Goal: Use online tool/utility: Utilize a website feature to perform a specific function

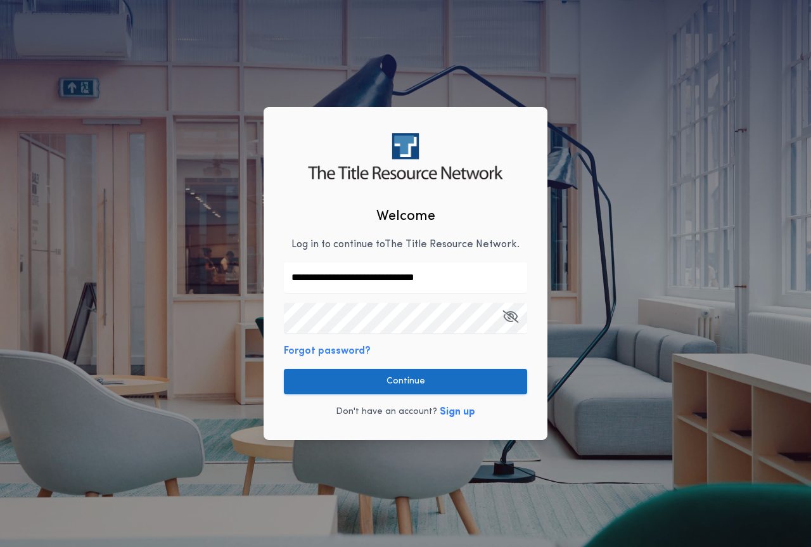
click at [438, 383] on button "Continue" at bounding box center [405, 381] width 243 height 25
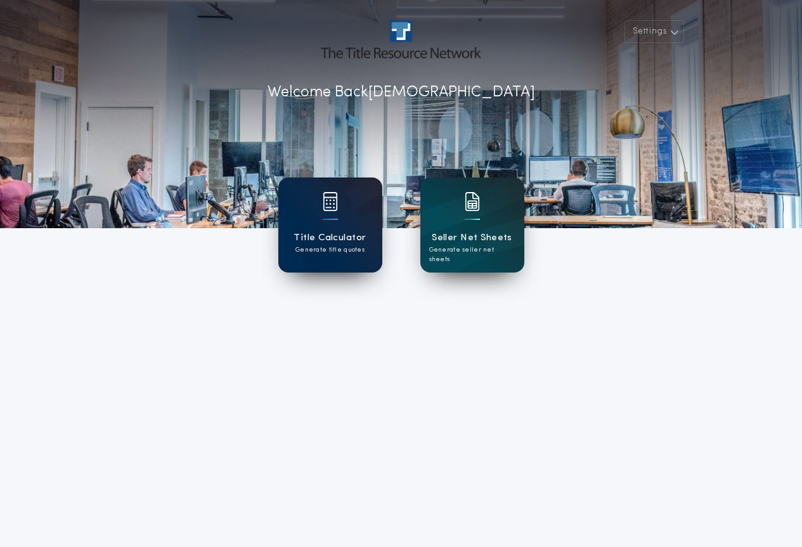
click at [335, 215] on div at bounding box center [330, 209] width 15 height 35
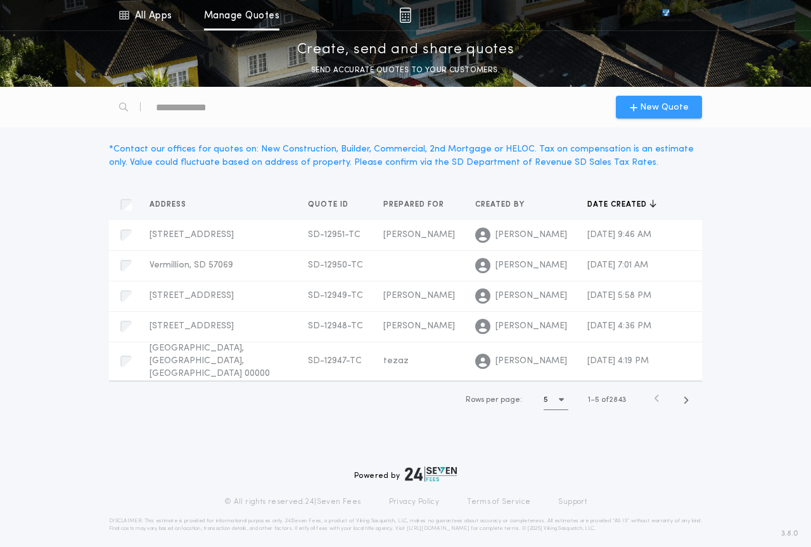
click at [643, 109] on span "New Quote" at bounding box center [664, 107] width 49 height 13
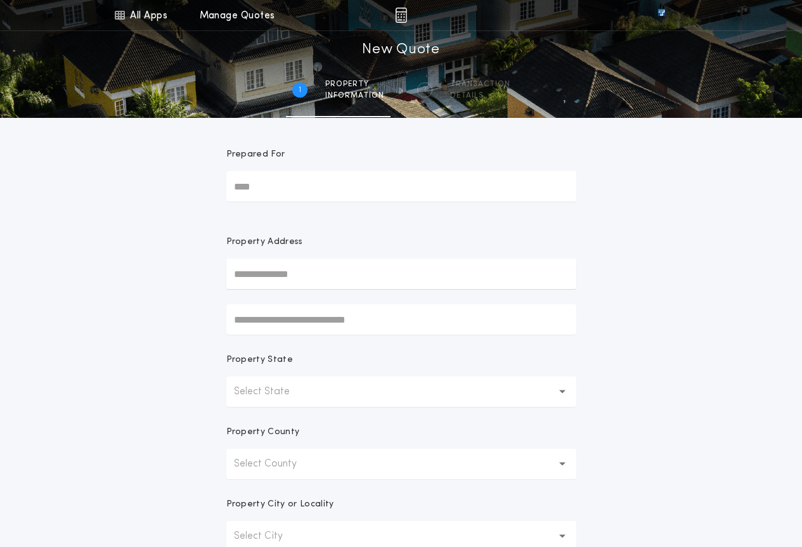
click at [344, 392] on button "Select State" at bounding box center [401, 391] width 350 height 30
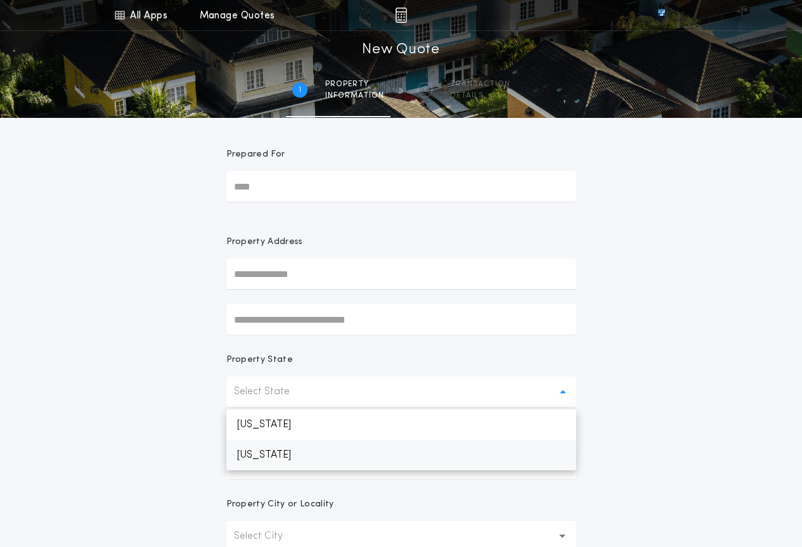
click at [331, 459] on p "[US_STATE]" at bounding box center [401, 455] width 350 height 30
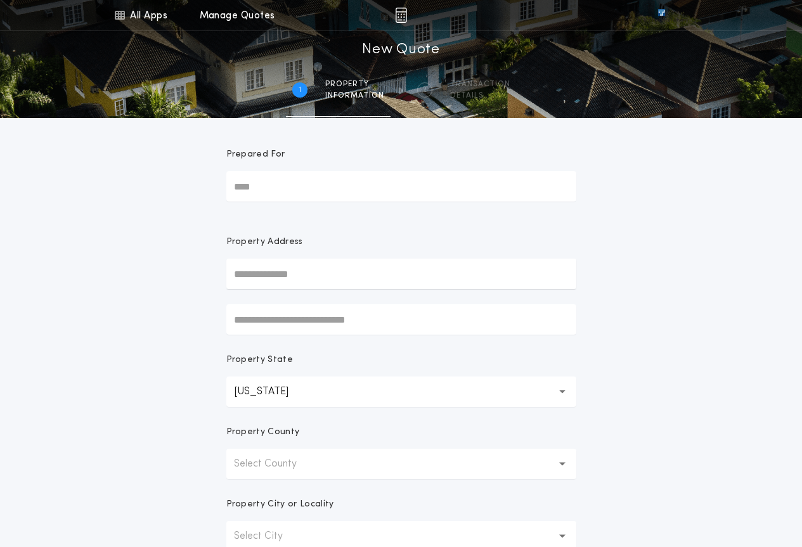
click at [322, 459] on button "Select County" at bounding box center [401, 464] width 350 height 30
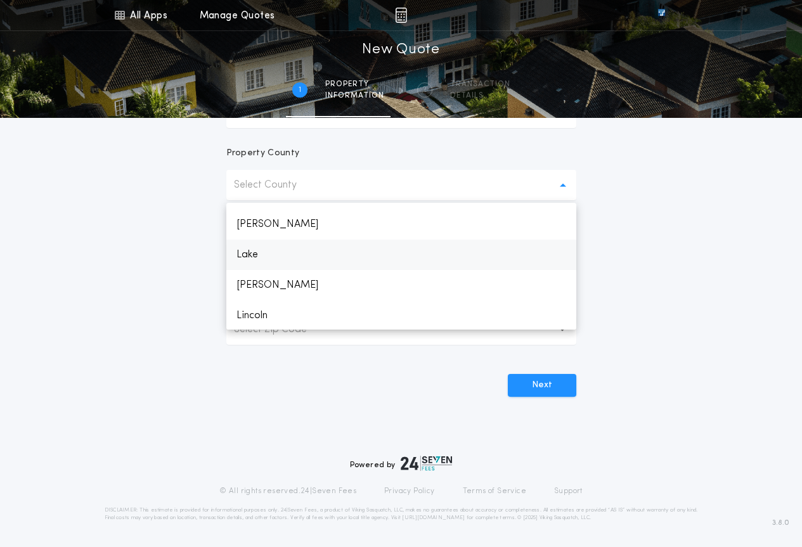
scroll to position [1141, 0]
click at [272, 294] on p "Lincoln" at bounding box center [401, 294] width 350 height 30
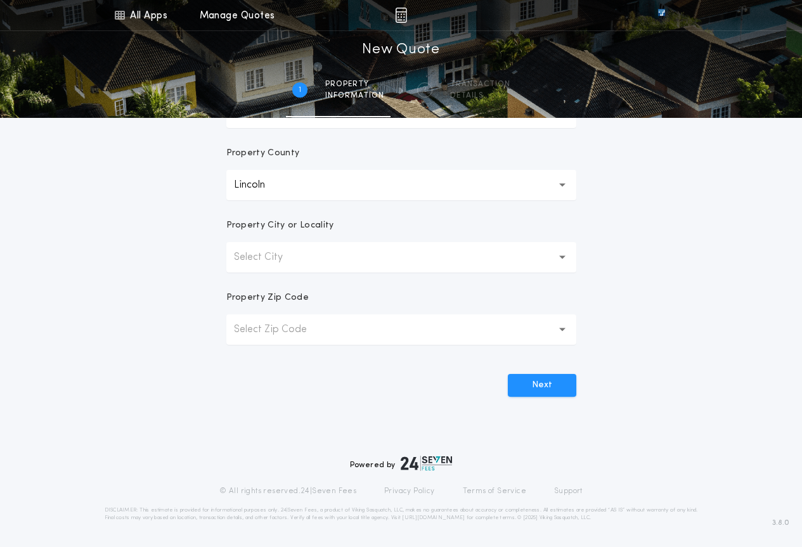
click at [298, 259] on p "Select City" at bounding box center [268, 257] width 69 height 15
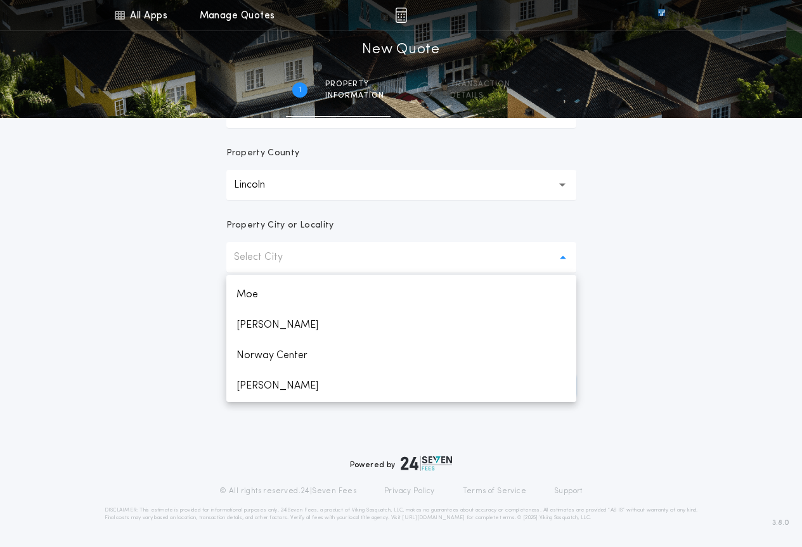
scroll to position [269, 0]
click at [293, 321] on p "[GEOGRAPHIC_DATA]" at bounding box center [401, 325] width 350 height 30
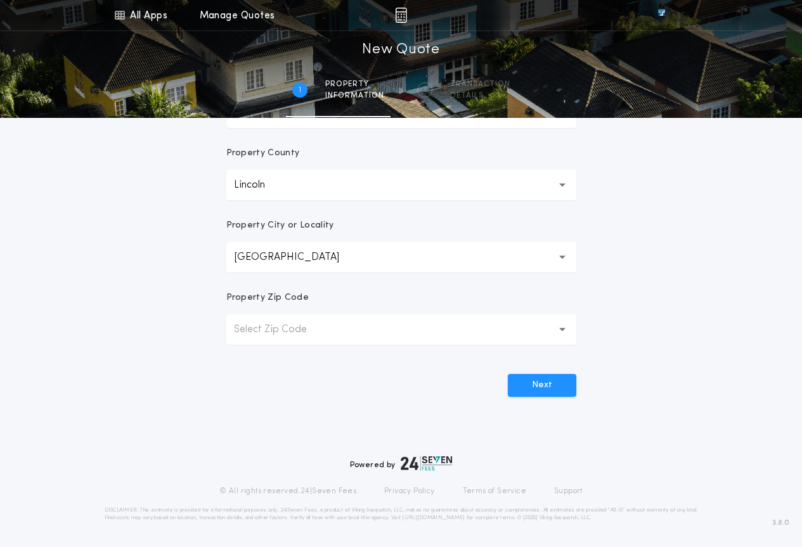
click at [298, 337] on button "Select Zip Code" at bounding box center [401, 329] width 350 height 30
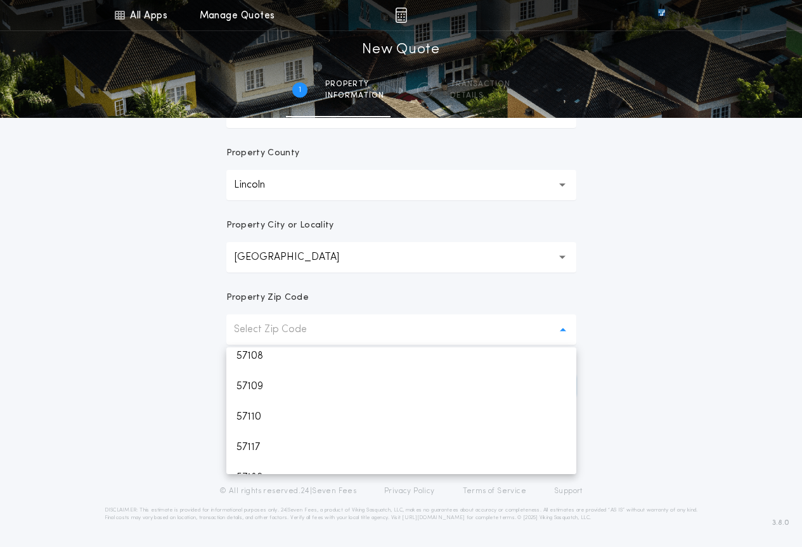
scroll to position [190, 0]
drag, startPoint x: 274, startPoint y: 414, endPoint x: 323, endPoint y: 390, distance: 53.8
click at [274, 413] on p "57110" at bounding box center [401, 415] width 350 height 30
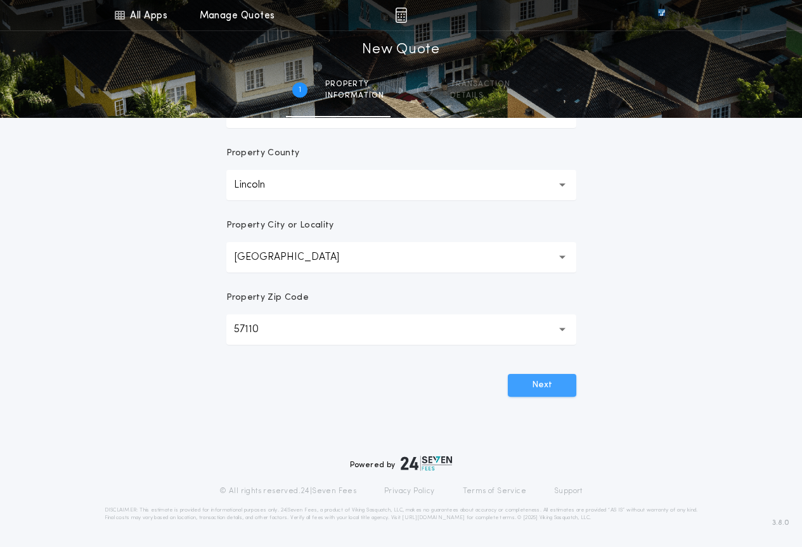
click at [554, 380] on button "Next" at bounding box center [542, 385] width 68 height 23
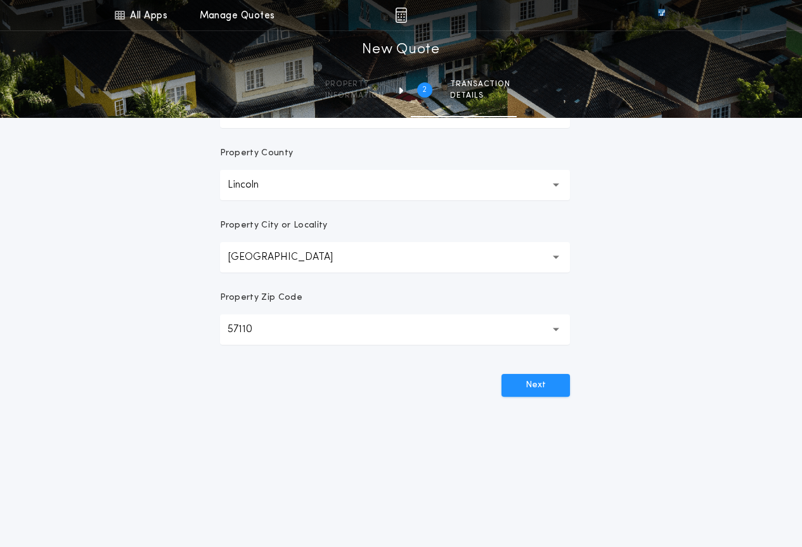
scroll to position [0, 0]
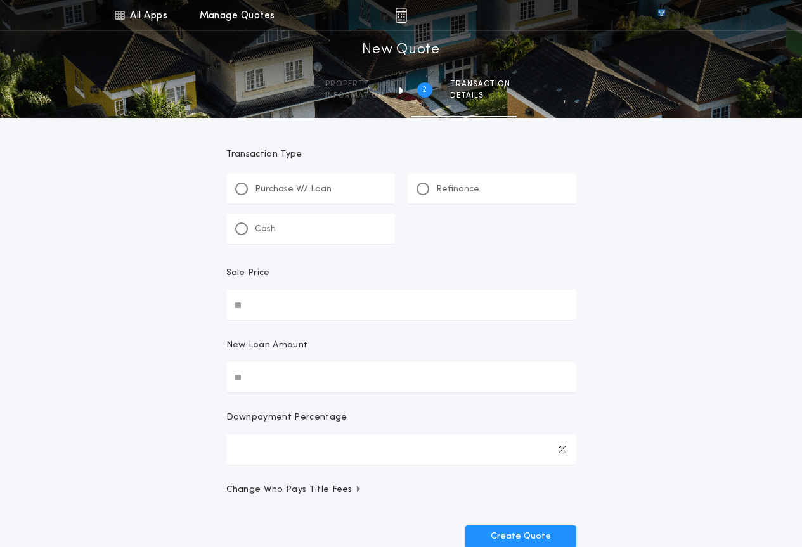
click at [257, 215] on div "Cash" at bounding box center [310, 229] width 169 height 30
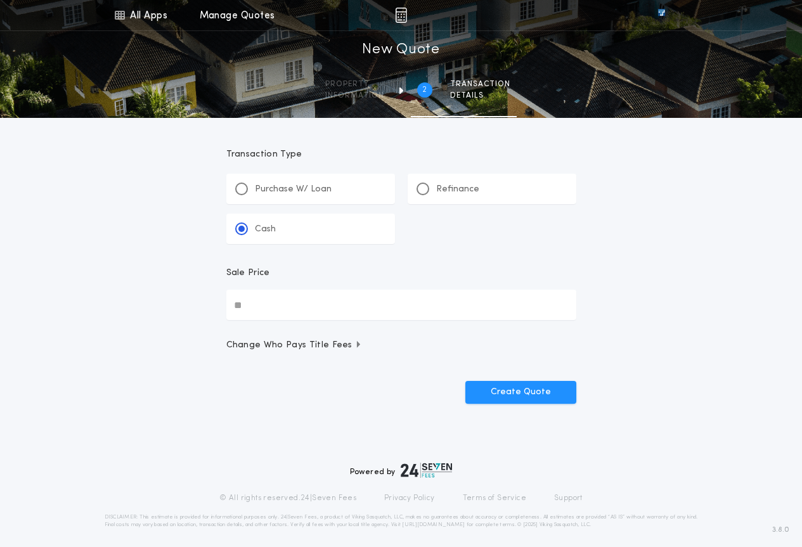
click at [302, 295] on input "Sale Price" at bounding box center [401, 305] width 350 height 30
type input "********"
drag, startPoint x: 536, startPoint y: 407, endPoint x: 538, endPoint y: 400, distance: 6.6
click at [538, 400] on div "Transaction Type **** Purchase W/ Loan Refinance Cash Sale Price ******** Chang…" at bounding box center [401, 285] width 380 height 335
click at [539, 399] on button "Create Quote" at bounding box center [520, 392] width 111 height 23
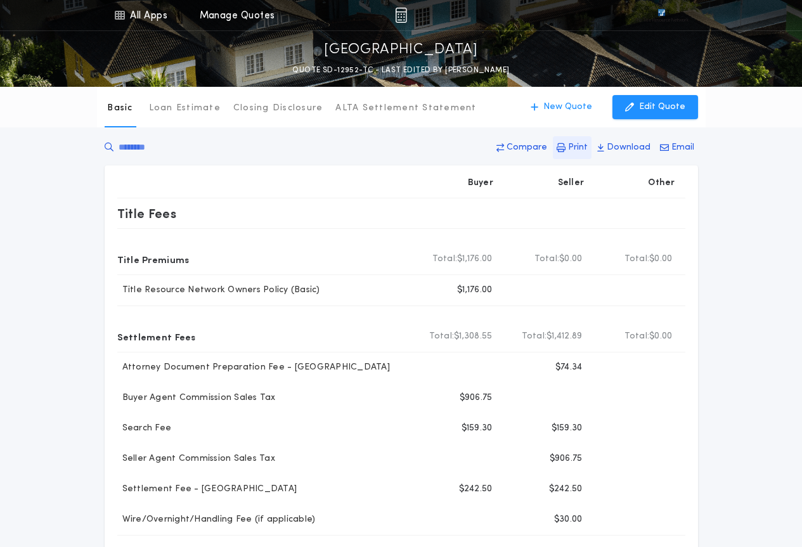
click at [577, 151] on p "Print" at bounding box center [578, 147] width 20 height 13
